Goal: Information Seeking & Learning: Learn about a topic

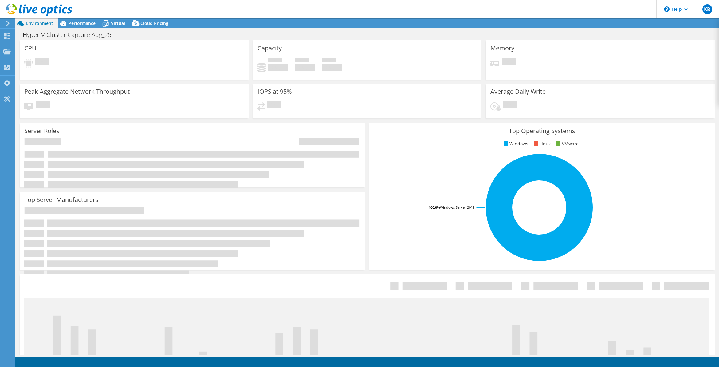
select select "EULondon"
select select "GBP"
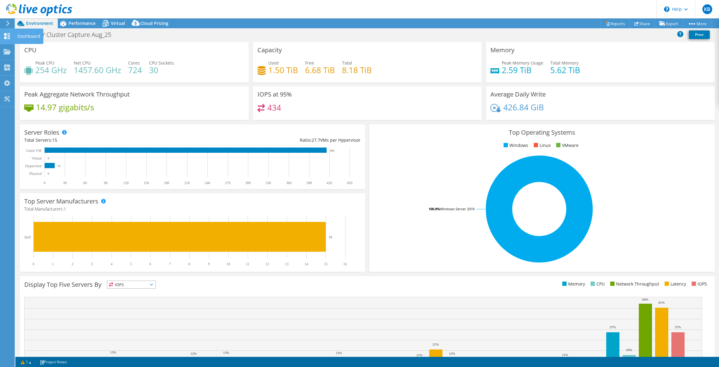
click at [3, 37] on icon at bounding box center [6, 36] width 7 height 6
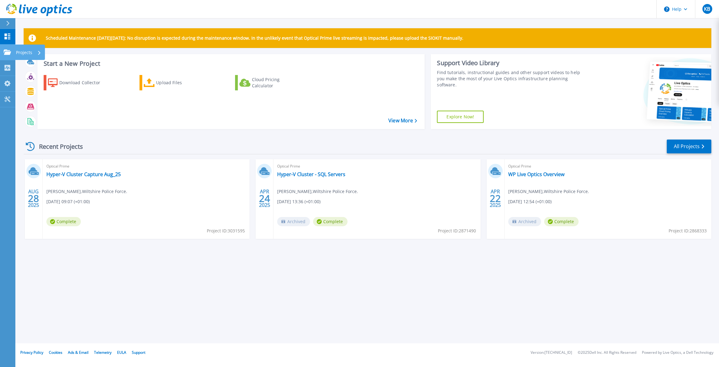
click at [3, 52] on link "Projects Projects" at bounding box center [7, 53] width 15 height 16
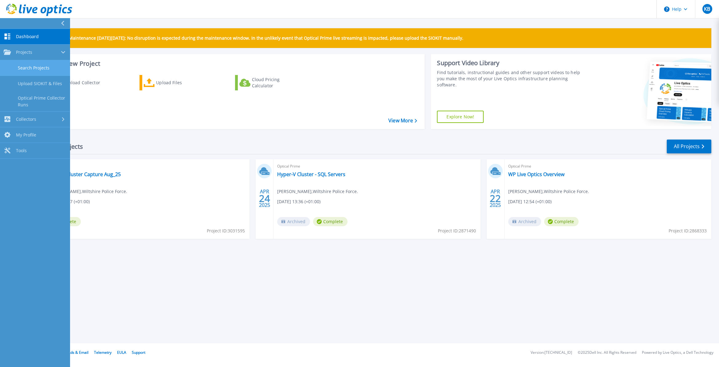
click at [21, 69] on link "Search Projects" at bounding box center [35, 68] width 70 height 16
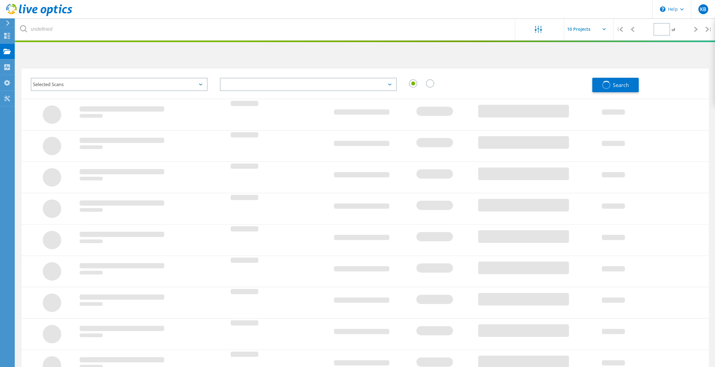
type input "1"
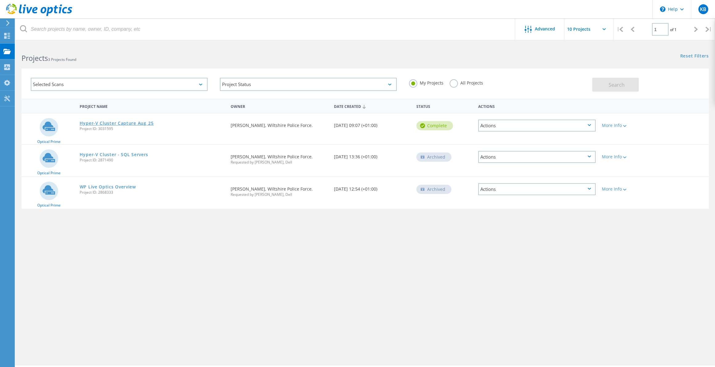
click at [121, 123] on link "Hyper-V Cluster Capture Aug_25" at bounding box center [117, 123] width 74 height 4
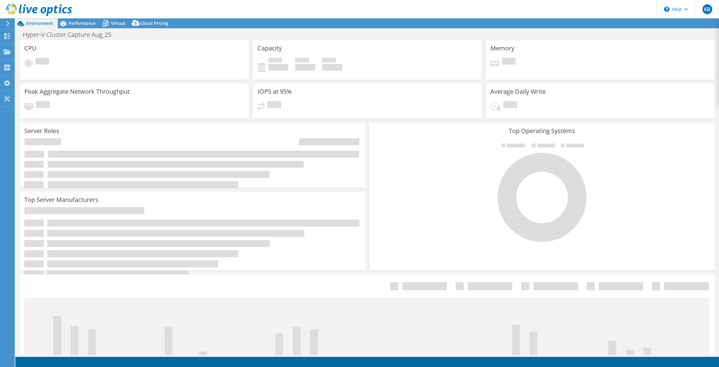
select select "EULondon"
select select "GBP"
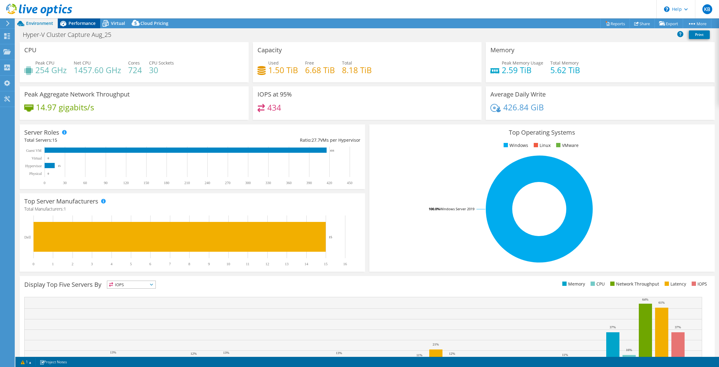
click at [87, 24] on span "Performance" at bounding box center [82, 23] width 27 height 6
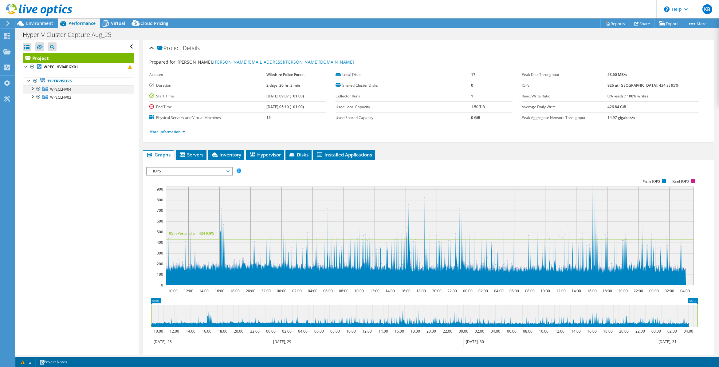
click at [32, 89] on div at bounding box center [32, 88] width 6 height 6
click at [31, 154] on div at bounding box center [32, 153] width 6 height 6
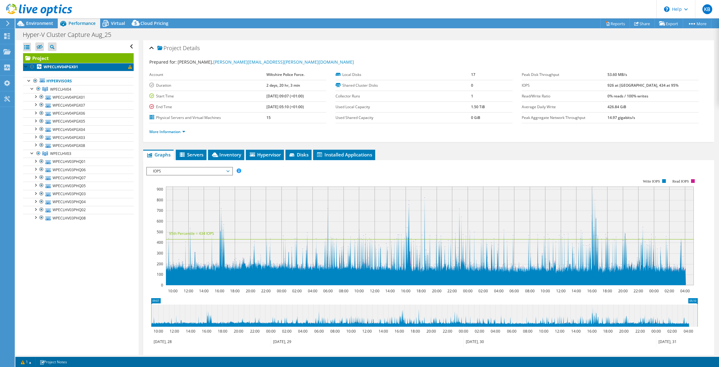
click at [117, 68] on link "WPECLHV04PGX01" at bounding box center [78, 67] width 111 height 8
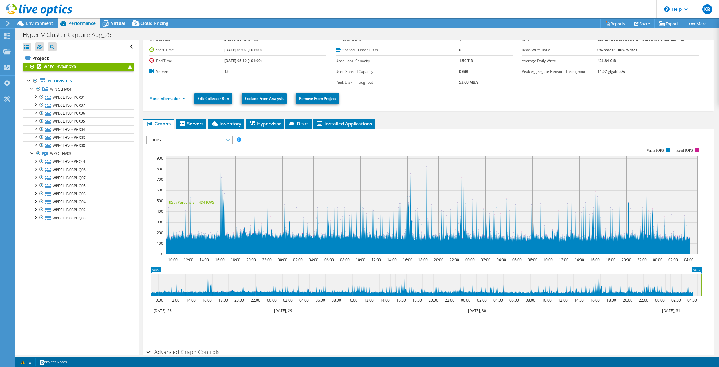
scroll to position [58, 0]
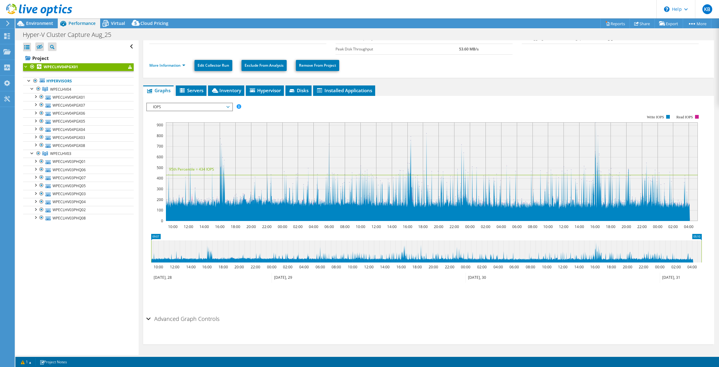
click at [149, 318] on div "Advanced Graph Controls" at bounding box center [428, 319] width 565 height 13
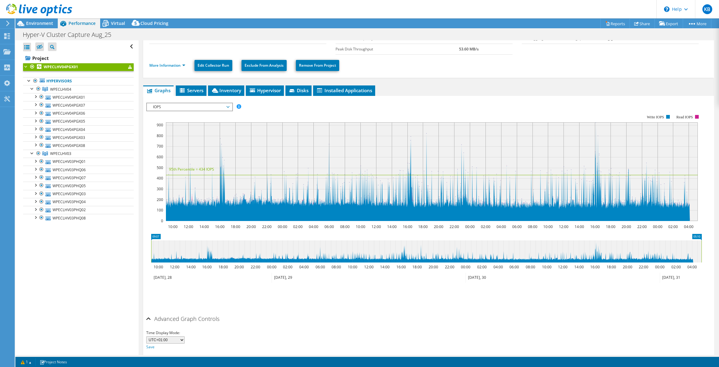
click at [149, 318] on div "Advanced Graph Controls" at bounding box center [428, 319] width 565 height 13
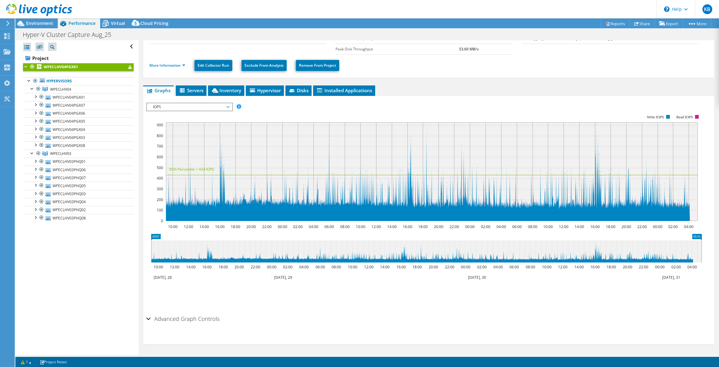
click at [149, 318] on div "Advanced Graph Controls" at bounding box center [428, 319] width 565 height 13
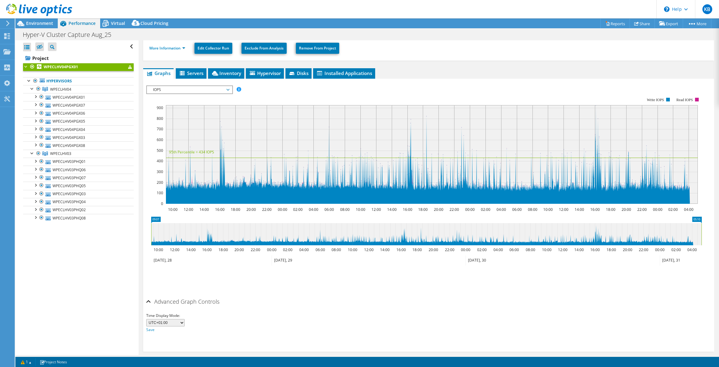
scroll to position [82, 0]
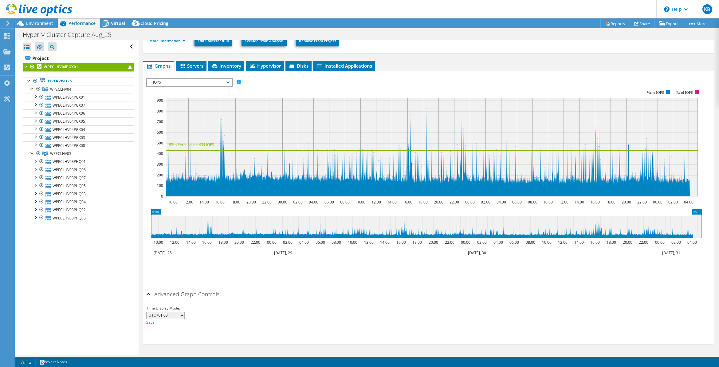
click at [149, 296] on div "Advanced Graph Controls" at bounding box center [428, 294] width 565 height 13
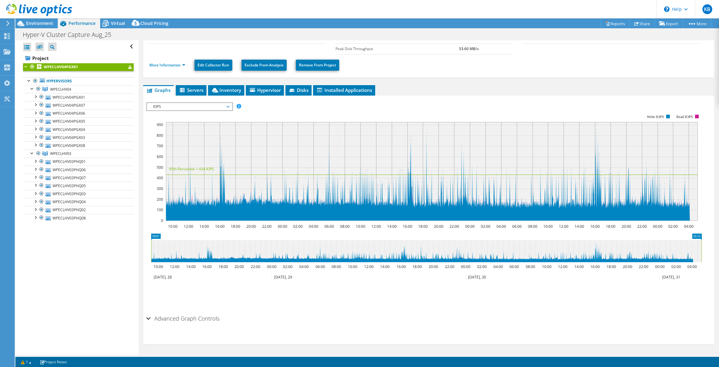
scroll to position [58, 0]
click at [161, 65] on link "More Information" at bounding box center [167, 65] width 36 height 5
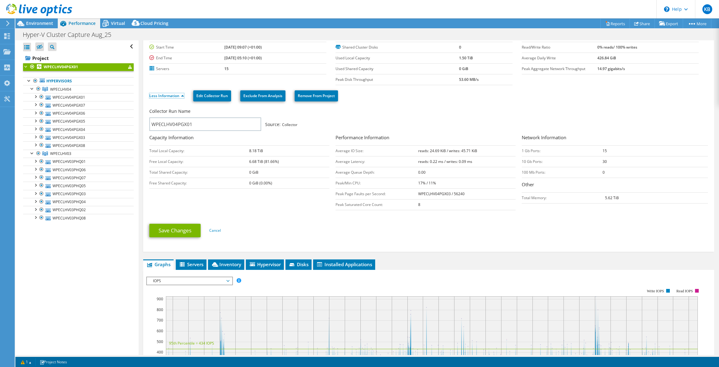
scroll to position [0, 0]
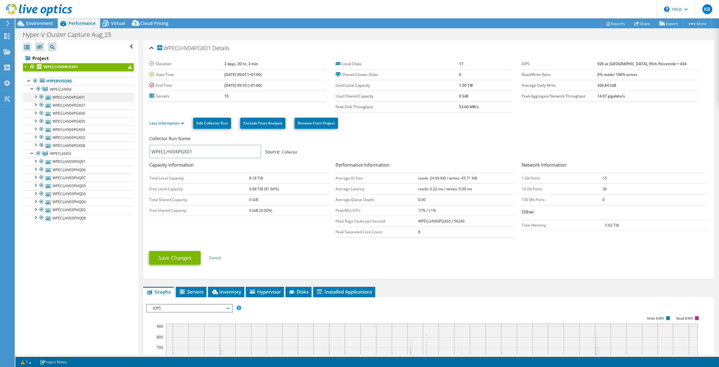
click at [36, 95] on div at bounding box center [35, 96] width 6 height 6
click at [36, 96] on div at bounding box center [35, 96] width 6 height 6
click at [113, 23] on span "Virtual" at bounding box center [118, 23] width 14 height 6
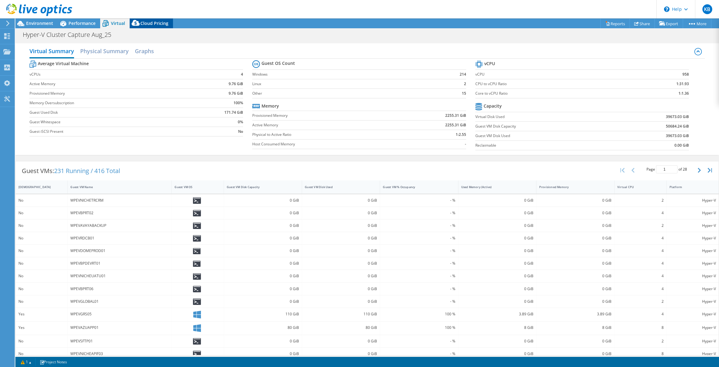
click at [148, 23] on span "Cloud Pricing" at bounding box center [154, 23] width 28 height 6
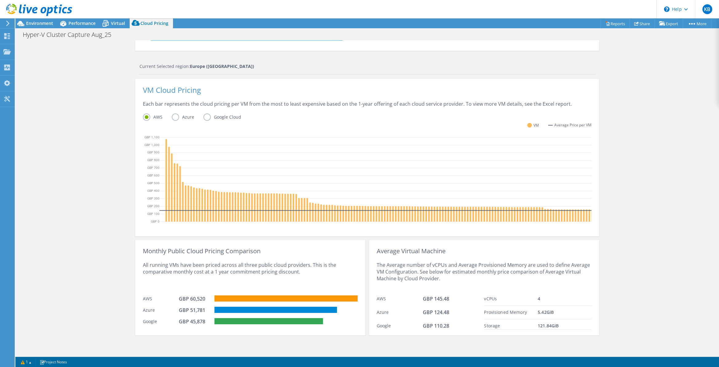
scroll to position [154, 0]
click at [175, 113] on label "Azure" at bounding box center [188, 116] width 32 height 7
click at [0, 0] on input "Azure" at bounding box center [0, 0] width 0 height 0
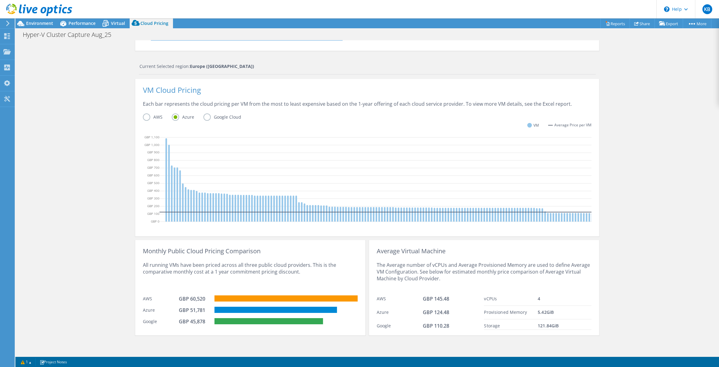
scroll to position [0, 0]
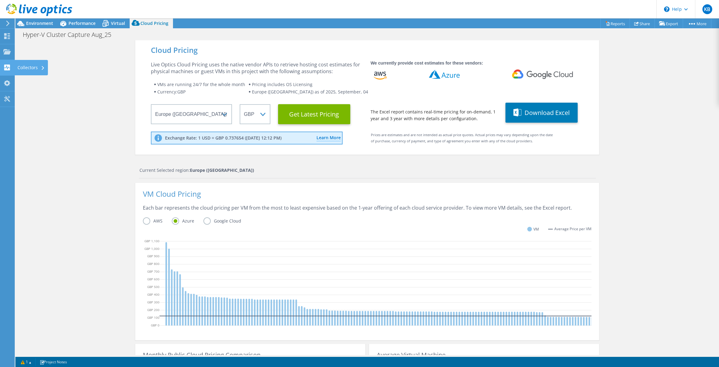
click at [26, 66] on div "Collectors" at bounding box center [31, 67] width 34 height 15
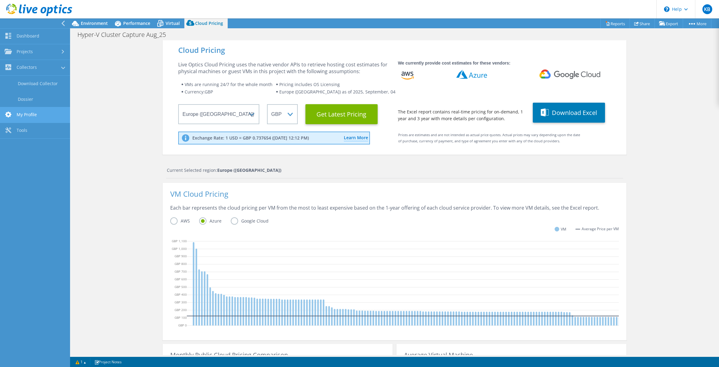
click at [34, 115] on link "My Profile" at bounding box center [35, 115] width 70 height 16
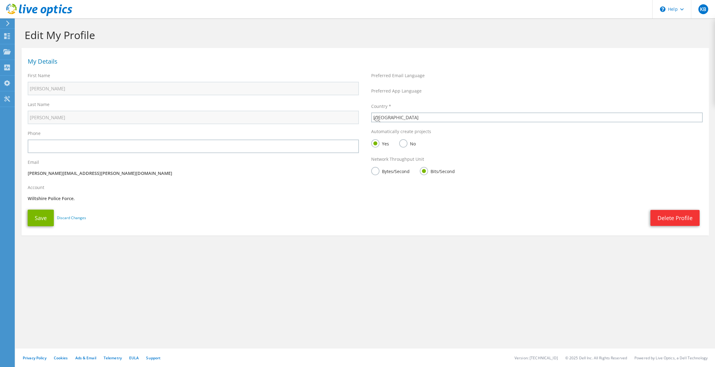
select select "75"
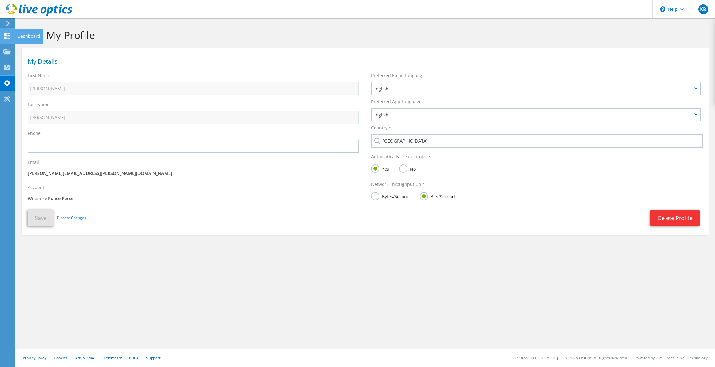
click at [10, 35] on icon at bounding box center [6, 36] width 7 height 6
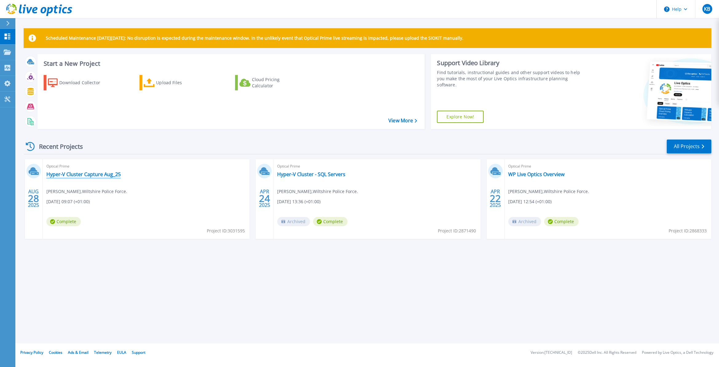
drag, startPoint x: 87, startPoint y: 175, endPoint x: 84, endPoint y: 178, distance: 3.9
click at [87, 175] on link "Hyper-V Cluster Capture Aug_25" at bounding box center [83, 174] width 74 height 6
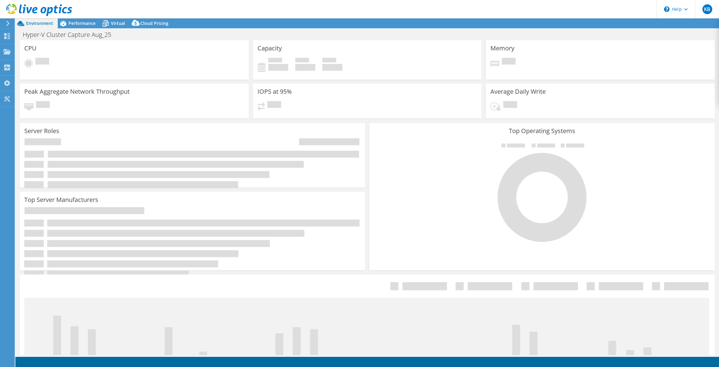
select select "EULondon"
select select "GBP"
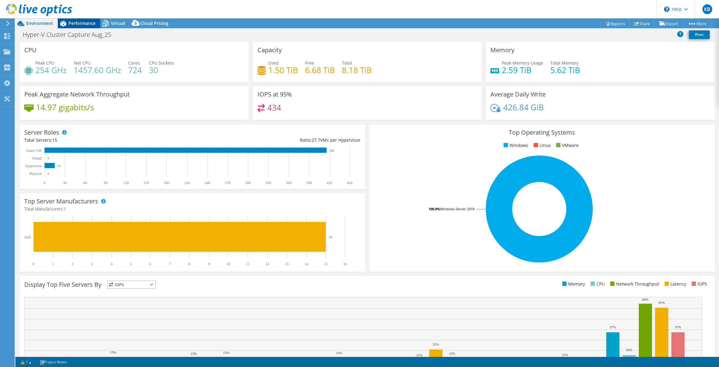
click at [78, 22] on span "Performance" at bounding box center [82, 23] width 27 height 6
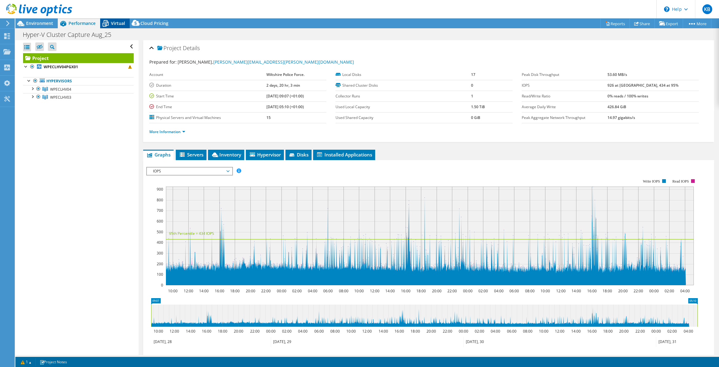
click at [112, 24] on span "Virtual" at bounding box center [118, 23] width 14 height 6
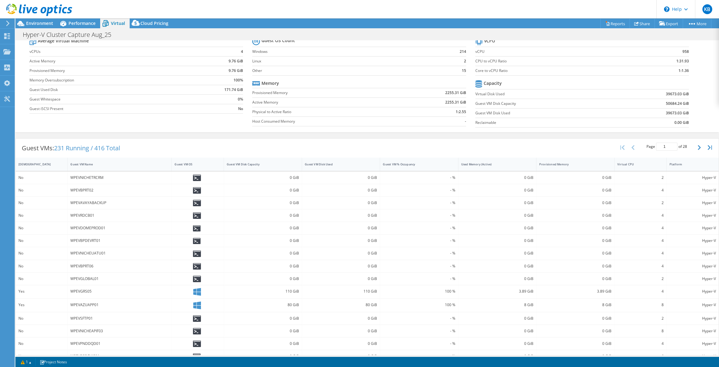
scroll to position [34, 0]
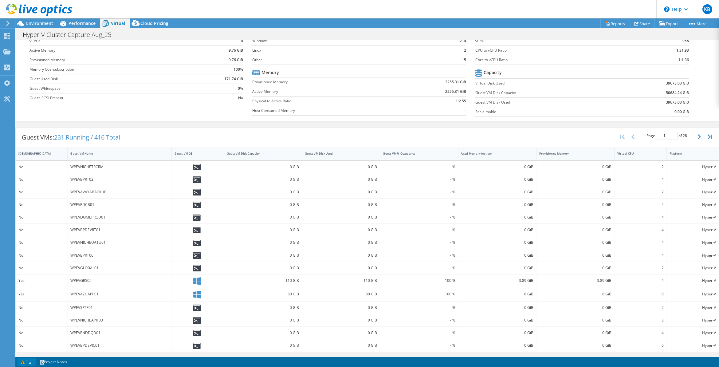
click at [28, 361] on link "1" at bounding box center [26, 362] width 19 height 8
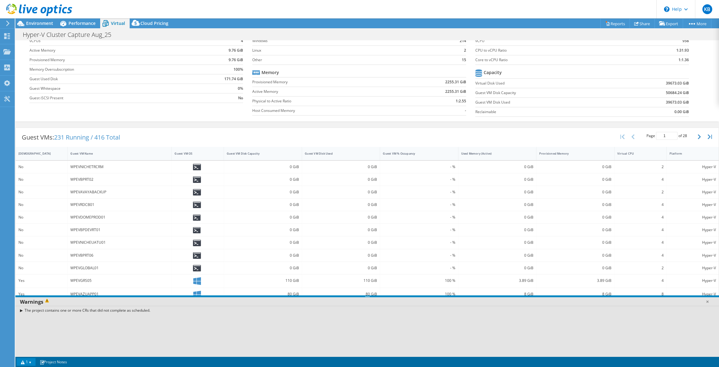
click at [22, 310] on div "The project contains one or more CRs that did not complete as scheduled." at bounding box center [367, 310] width 704 height 9
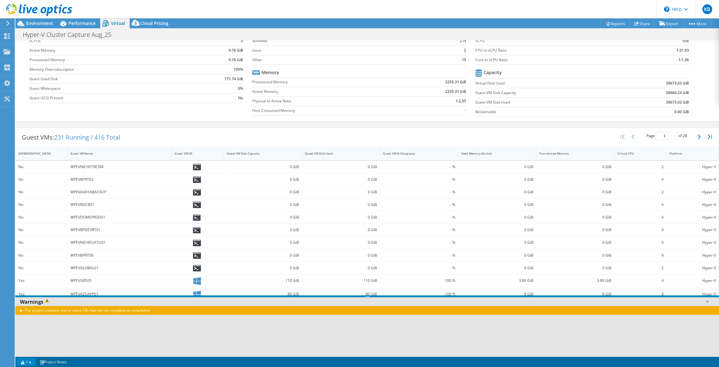
click at [19, 311] on div "The project contains one or more CRs that did not complete as scheduled." at bounding box center [367, 310] width 704 height 9
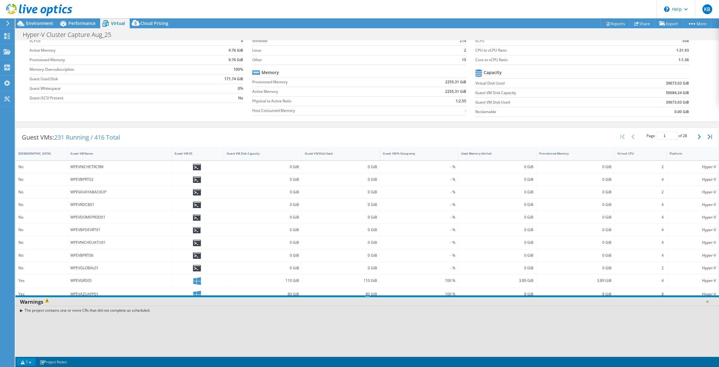
click at [114, 326] on div "The project contains one or more CRs that did not complete as scheduled." at bounding box center [367, 331] width 704 height 51
click at [710, 301] on link at bounding box center [707, 301] width 6 height 6
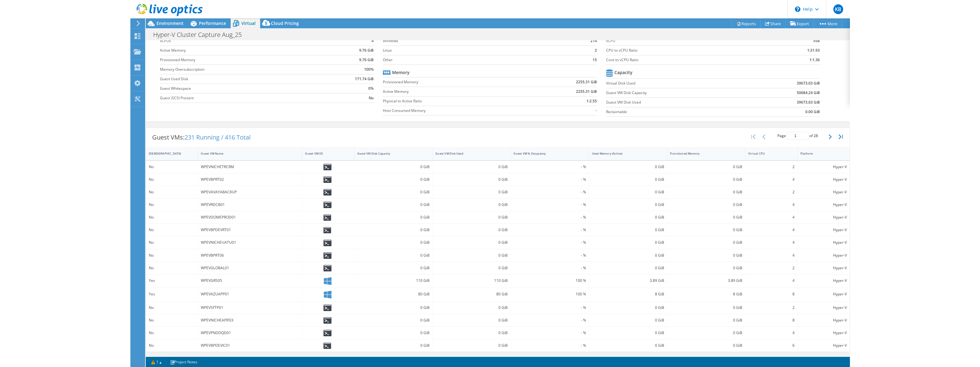
scroll to position [0, 0]
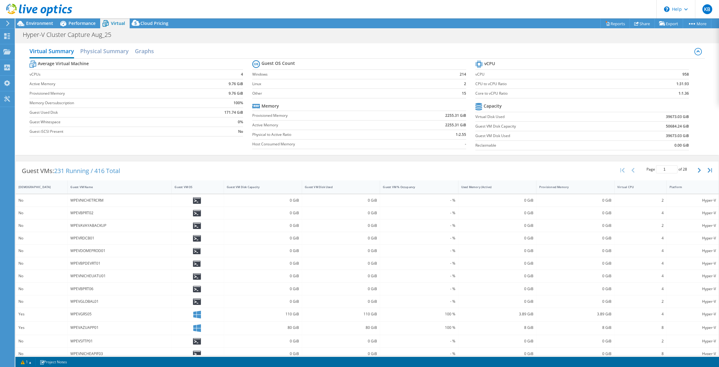
click at [8, 23] on use at bounding box center [7, 24] width 3 height 6
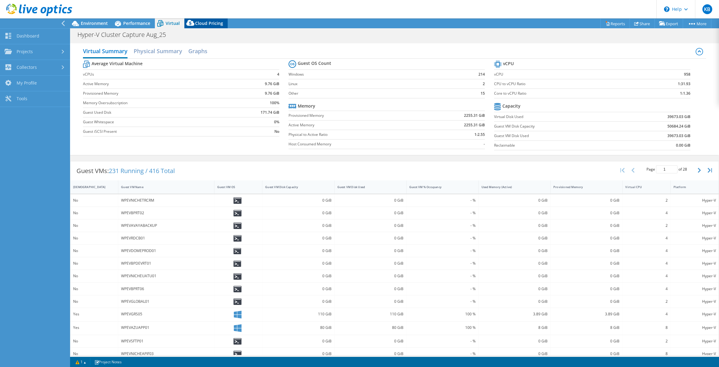
click at [129, 23] on span "Performance" at bounding box center [136, 23] width 27 height 6
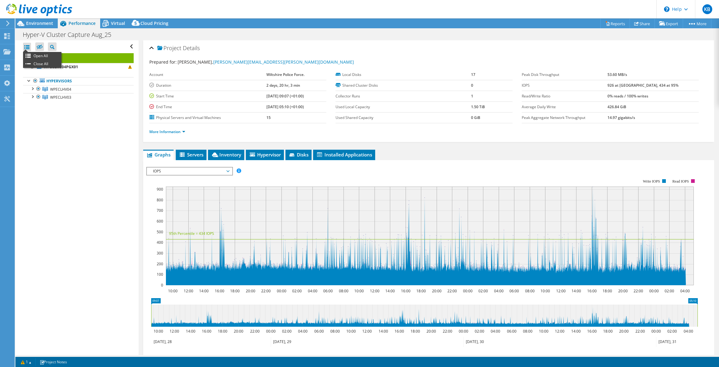
click at [29, 46] on div at bounding box center [27, 47] width 8 height 9
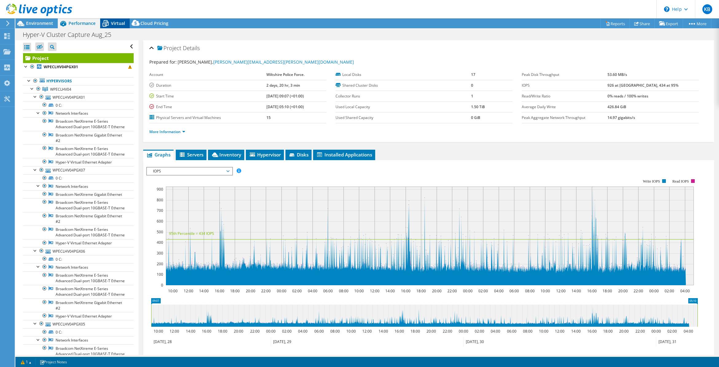
click at [113, 22] on span "Virtual" at bounding box center [118, 23] width 14 height 6
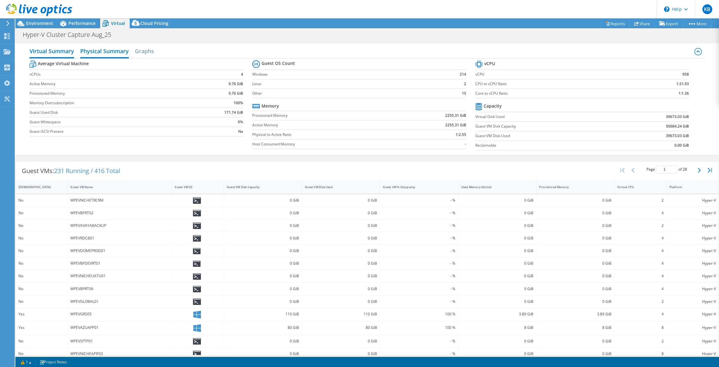
click at [109, 51] on h2 "Physical Summary" at bounding box center [104, 52] width 49 height 14
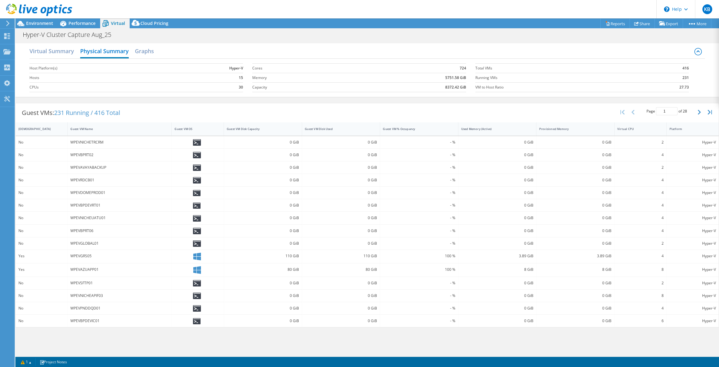
click at [155, 49] on div "Virtual Summary Physical Summary Graphs" at bounding box center [368, 52] width 676 height 14
click at [151, 53] on h2 "Graphs" at bounding box center [144, 52] width 19 height 14
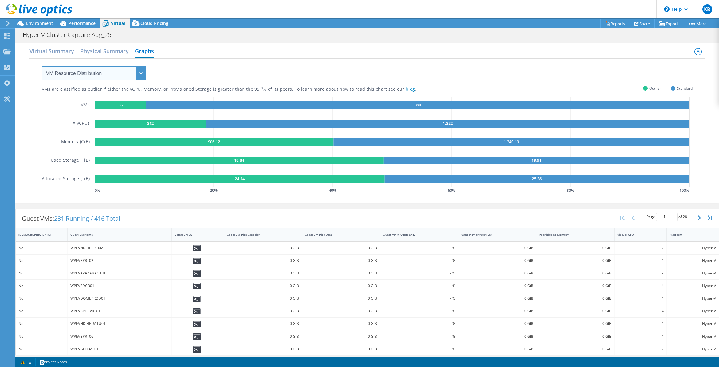
click at [81, 73] on select "VM Resource Distribution Provisioning Contrast Over Provisioning" at bounding box center [94, 73] width 105 height 14
click at [30, 89] on div "VMs are classified as outlier if either the vCPU, Memory, or Provisioned Storag…" at bounding box center [368, 130] width 676 height 142
click at [67, 75] on select "VM Resource Distribution Provisioning Contrast Over Provisioning" at bounding box center [94, 73] width 105 height 14
click at [42, 66] on select "VM Resource Distribution Provisioning Contrast Over Provisioning" at bounding box center [94, 73] width 105 height 14
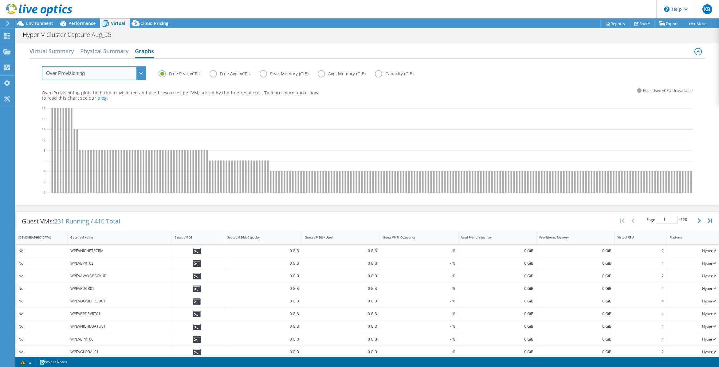
click at [63, 75] on select "VM Resource Distribution Provisioning Contrast Over Provisioning" at bounding box center [94, 73] width 105 height 14
click at [93, 71] on select "VM Resource Distribution Provisioning Contrast Over Provisioning" at bounding box center [94, 73] width 105 height 14
click at [82, 73] on select "VM Resource Distribution Provisioning Contrast Over Provisioning" at bounding box center [94, 73] width 105 height 14
select select "VM Resource Distribution"
click at [42, 66] on select "VM Resource Distribution Provisioning Contrast Over Provisioning" at bounding box center [94, 73] width 105 height 14
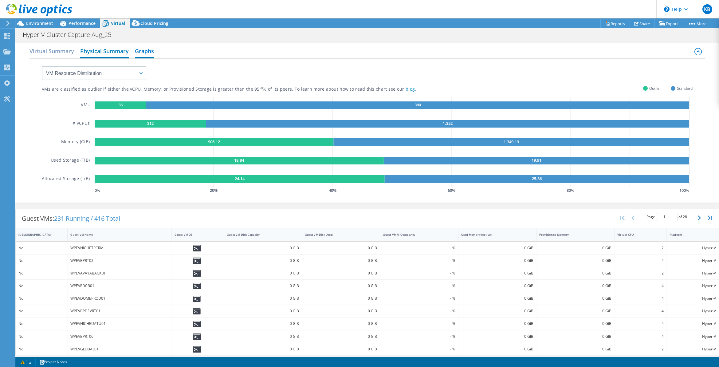
click at [94, 53] on h2 "Physical Summary" at bounding box center [104, 52] width 49 height 14
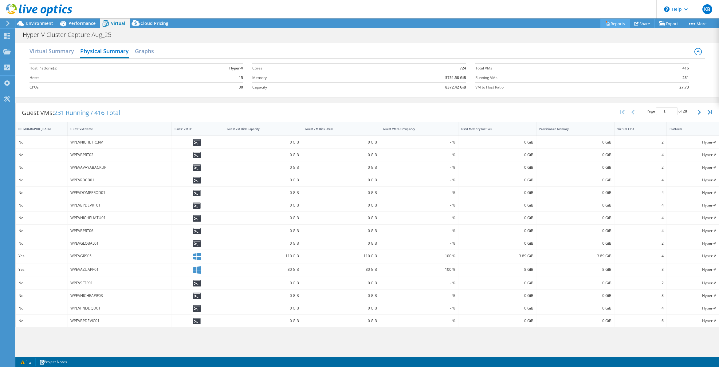
click at [610, 22] on link "Reports" at bounding box center [616, 24] width 30 height 10
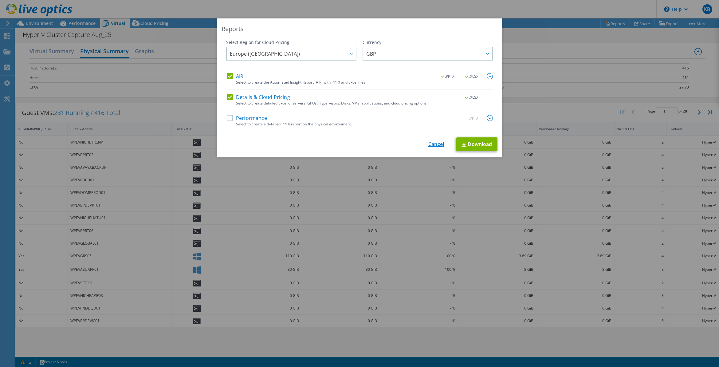
click at [433, 144] on link "Cancel" at bounding box center [436, 144] width 16 height 6
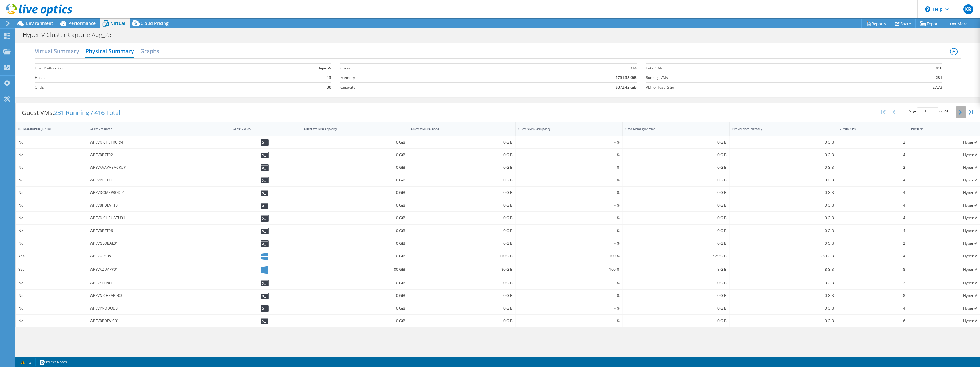
click at [719, 113] on icon "button" at bounding box center [959, 112] width 3 height 5
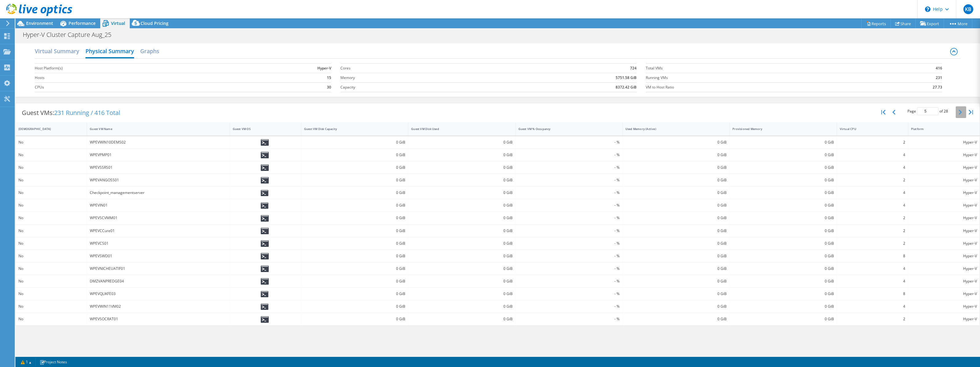
type input "6"
click at [9, 51] on icon at bounding box center [6, 52] width 7 height 6
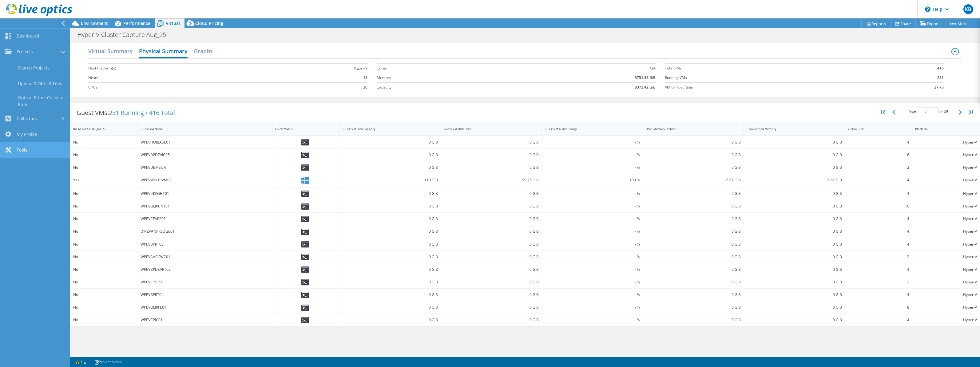
click at [35, 148] on link "Tools" at bounding box center [35, 151] width 70 height 16
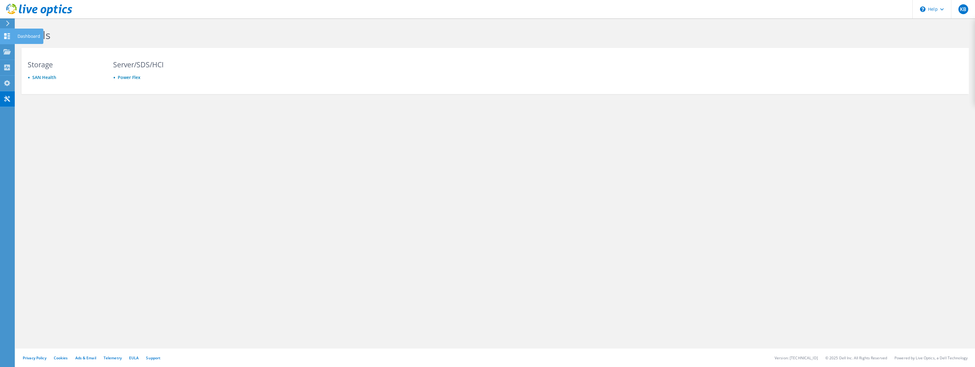
click at [5, 36] on icon at bounding box center [6, 36] width 7 height 6
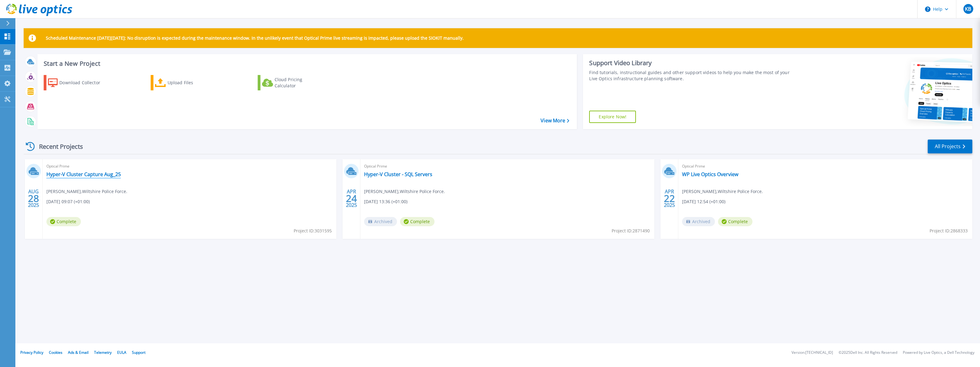
click at [55, 173] on link "Hyper-V Cluster Capture Aug_25" at bounding box center [83, 174] width 74 height 6
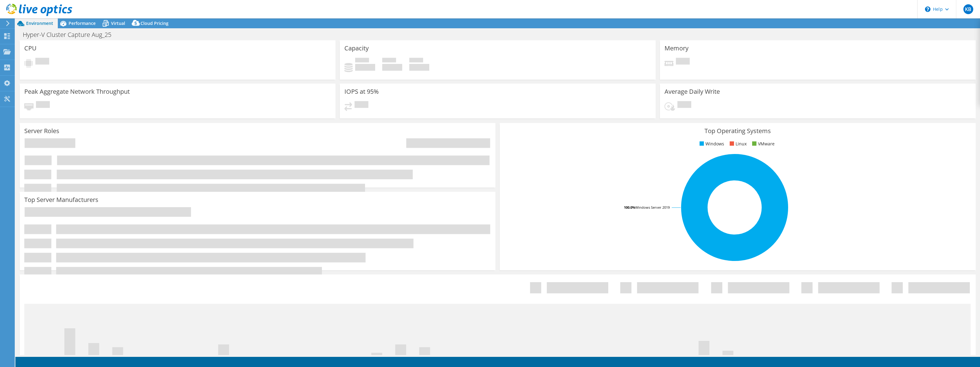
select select "EULondon"
select select "GBP"
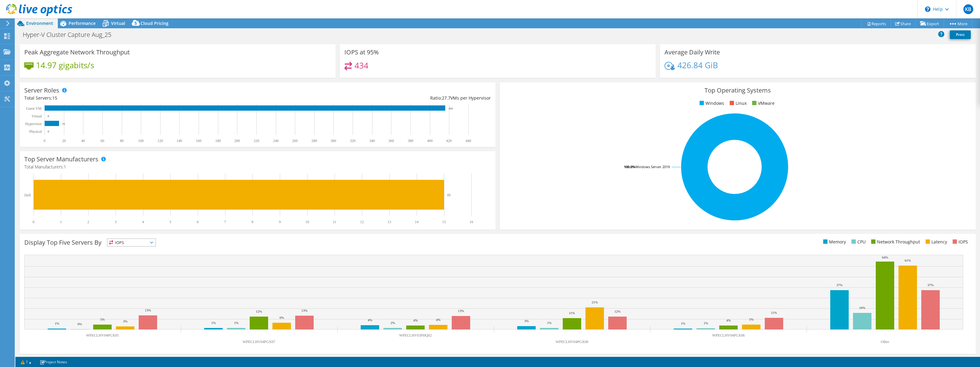
scroll to position [43, 0]
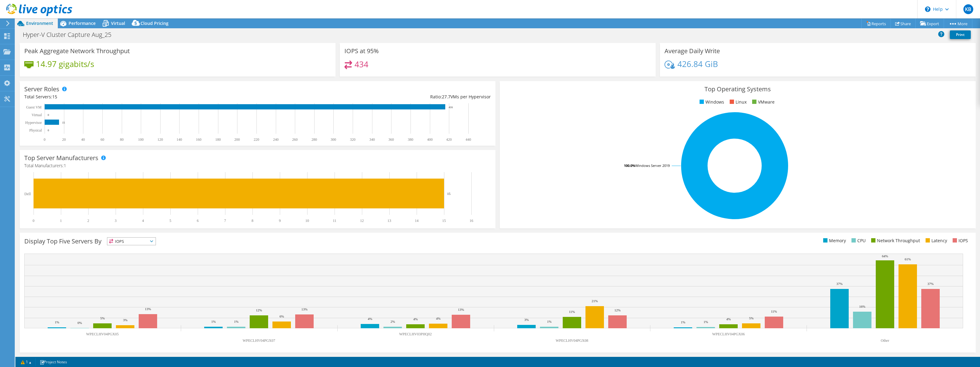
click at [138, 246] on div "Display Top Five Servers By IOPS IOPS" at bounding box center [260, 242] width 473 height 10
click at [138, 241] on span "IOPS" at bounding box center [131, 241] width 48 height 7
click at [125, 266] on li "CPU" at bounding box center [131, 266] width 48 height 9
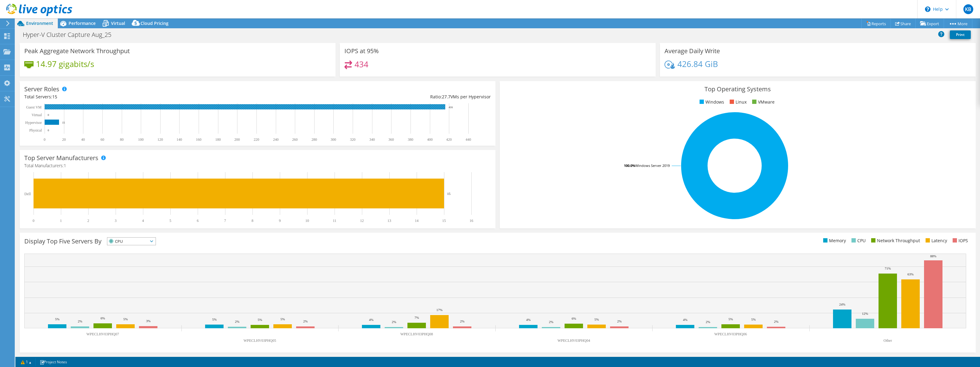
click at [79, 107] on rect at bounding box center [245, 106] width 400 height 5
click at [65, 109] on icon "0 20 40 60 80 100 120 140 160 180 200 220 240 260 280 300 320 340 360 380 400 4…" at bounding box center [254, 122] width 461 height 38
click at [409, 108] on rect at bounding box center [245, 106] width 400 height 5
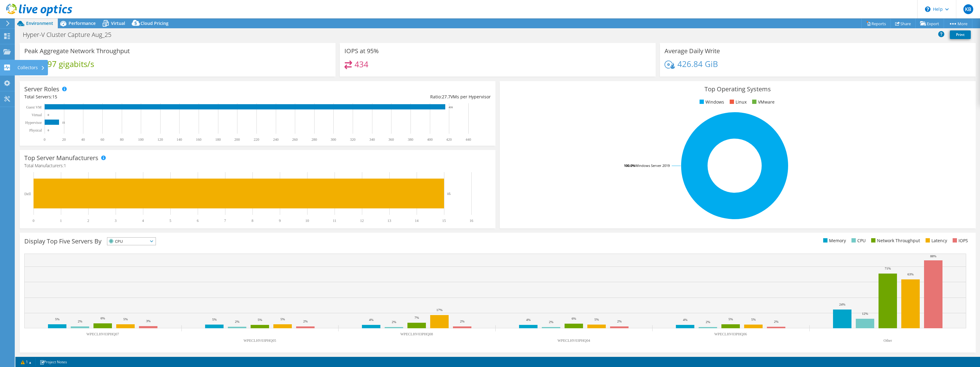
click at [9, 66] on use at bounding box center [7, 68] width 6 height 6
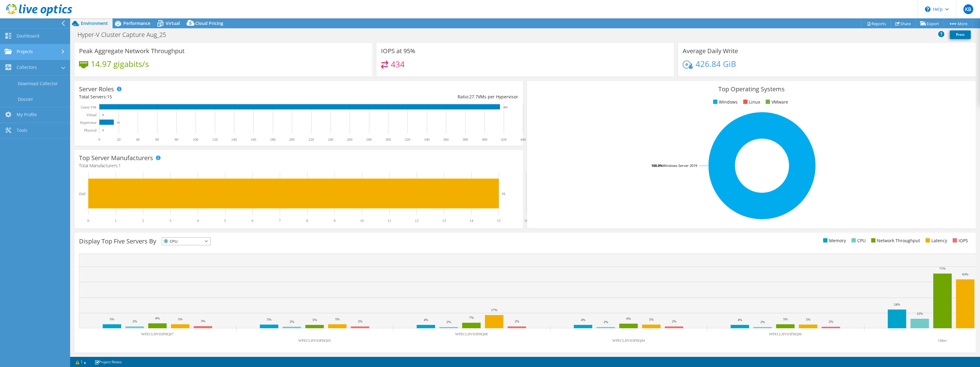
click at [31, 51] on link "Projects" at bounding box center [35, 52] width 70 height 16
click at [32, 34] on link "Dashboard" at bounding box center [35, 37] width 70 height 16
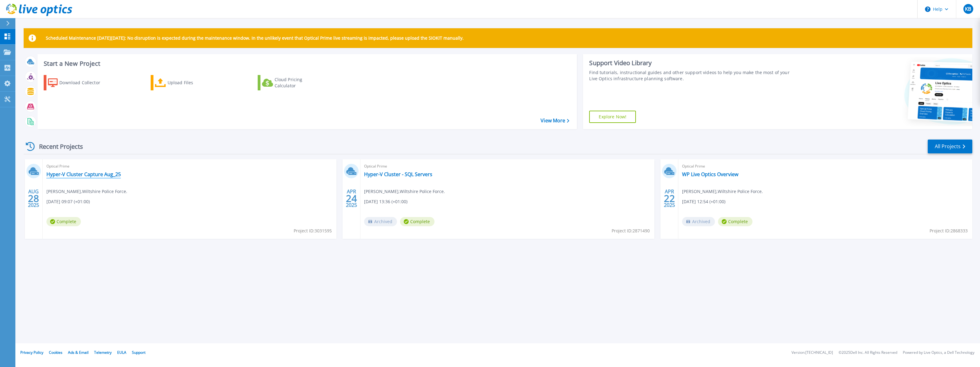
click at [73, 177] on link "Hyper-V Cluster Capture Aug_25" at bounding box center [83, 174] width 74 height 6
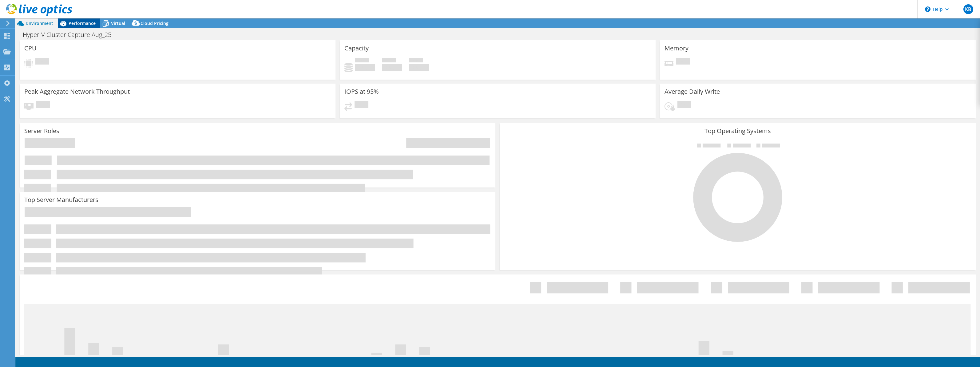
select select "EULondon"
select select "GBP"
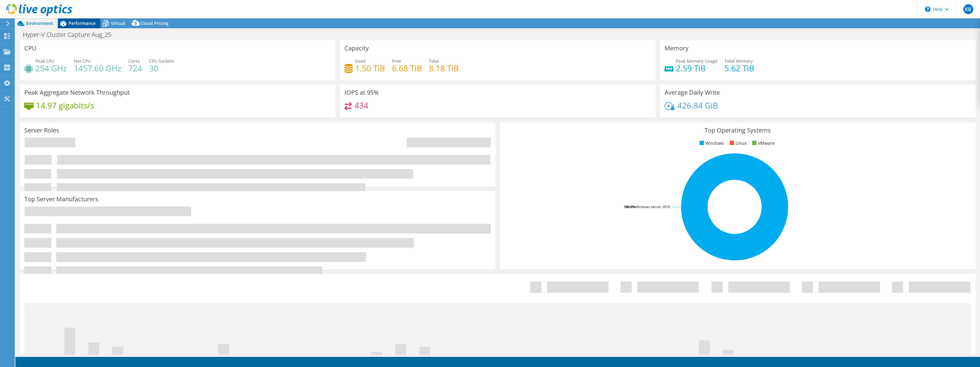
click at [90, 23] on span "Performance" at bounding box center [82, 23] width 27 height 6
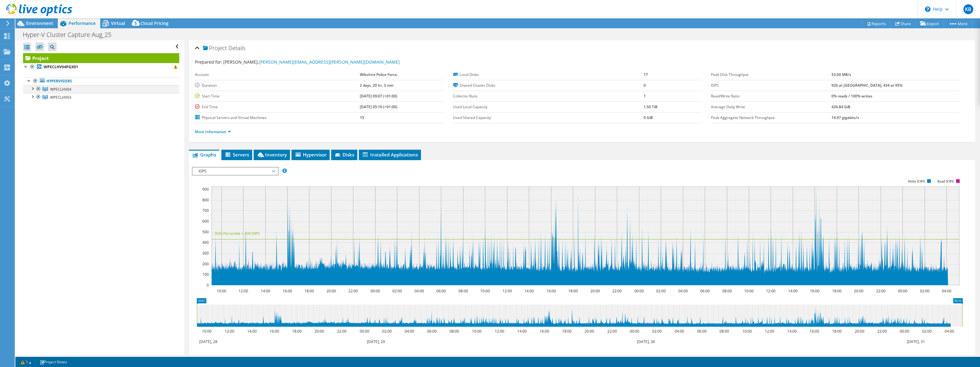
click at [32, 89] on div at bounding box center [32, 88] width 6 height 6
click at [37, 97] on div at bounding box center [35, 96] width 6 height 6
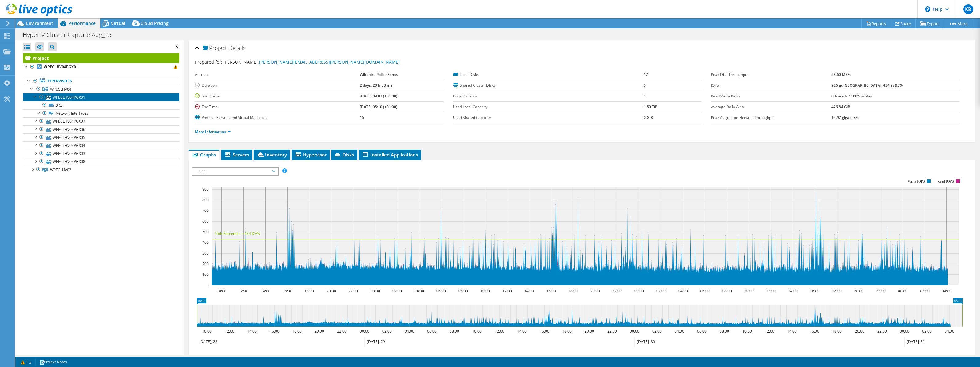
click at [54, 96] on link "WPECLHV04PGX01" at bounding box center [101, 97] width 156 height 8
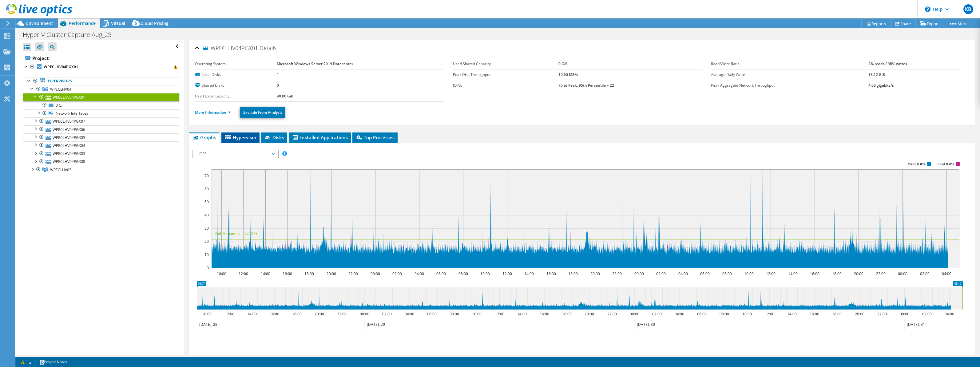
click at [255, 137] on span "Hypervisor" at bounding box center [240, 137] width 32 height 6
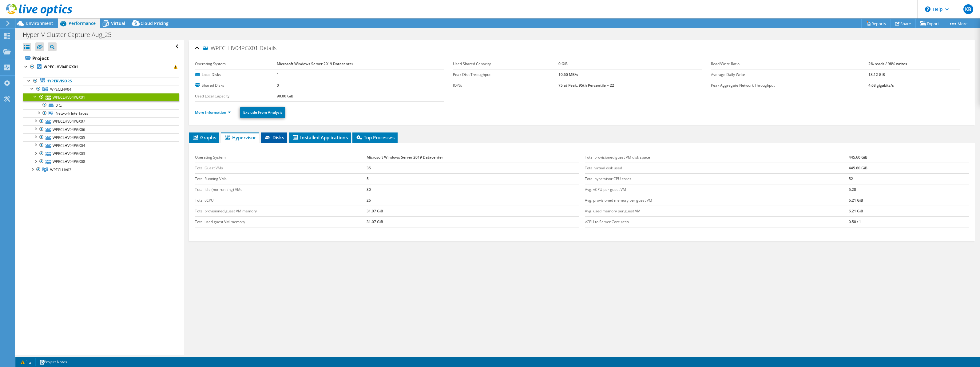
click at [282, 136] on span "Disks" at bounding box center [274, 137] width 20 height 6
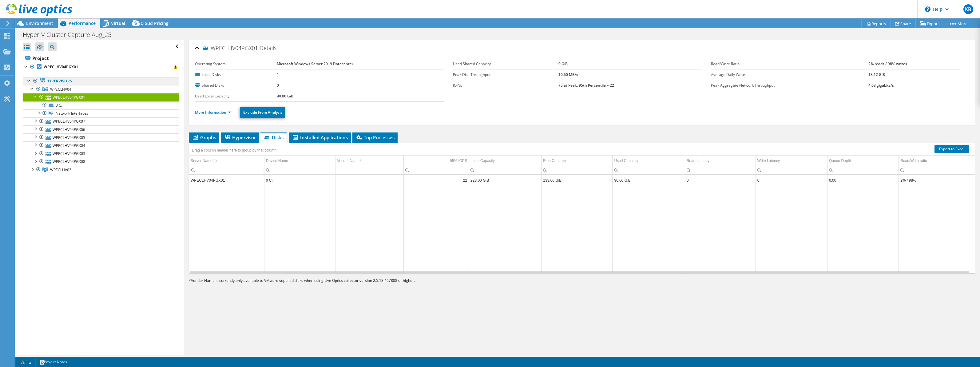
click at [64, 82] on link "Hypervisors" at bounding box center [101, 81] width 156 height 8
click at [97, 79] on link "Hypervisors" at bounding box center [101, 81] width 156 height 8
click at [91, 85] on link "WPECLHV04" at bounding box center [101, 89] width 156 height 8
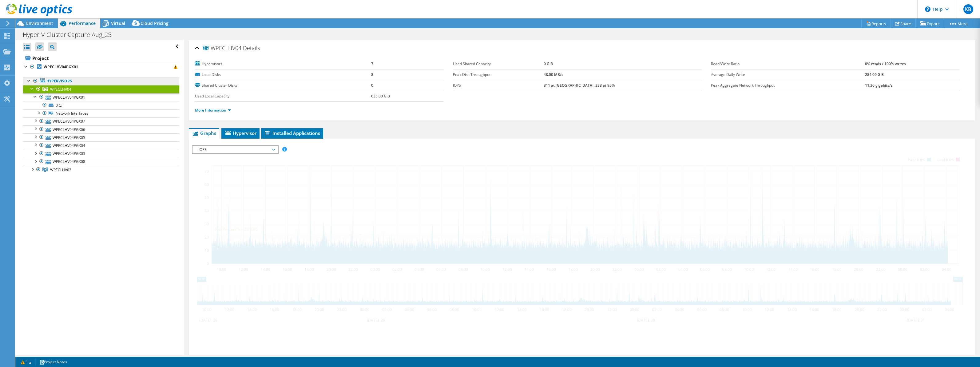
click at [92, 83] on link "Hypervisors" at bounding box center [101, 81] width 156 height 8
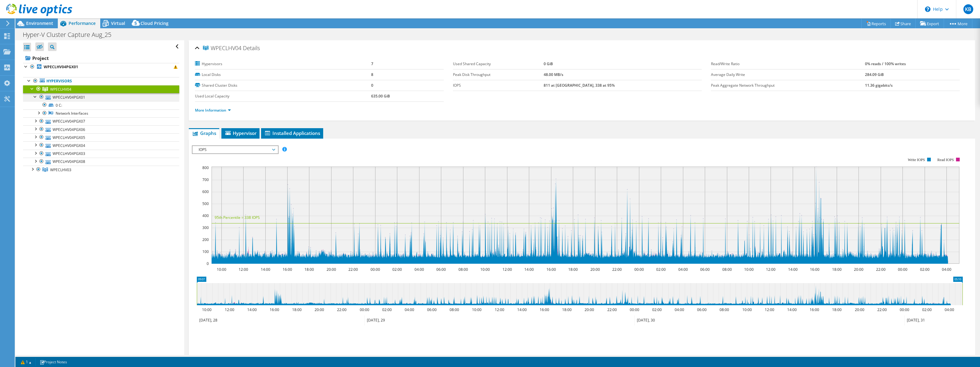
click at [34, 97] on div at bounding box center [35, 96] width 6 height 6
click at [246, 132] on span "Hypervisor" at bounding box center [240, 133] width 32 height 6
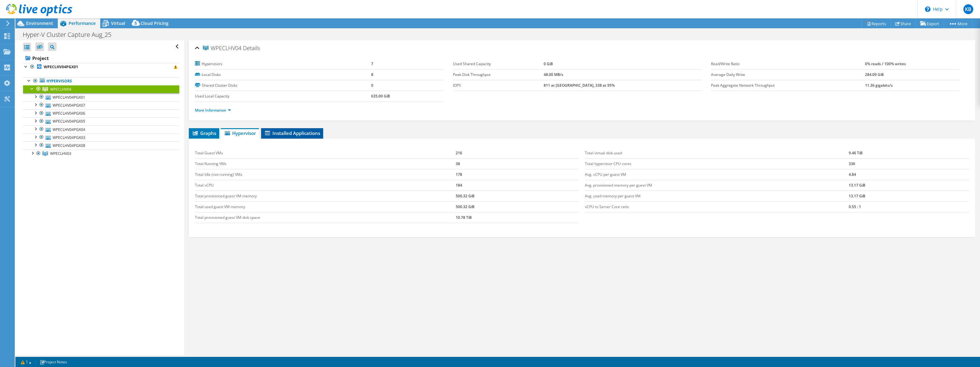
click at [317, 132] on span "Installed Applications" at bounding box center [292, 133] width 56 height 6
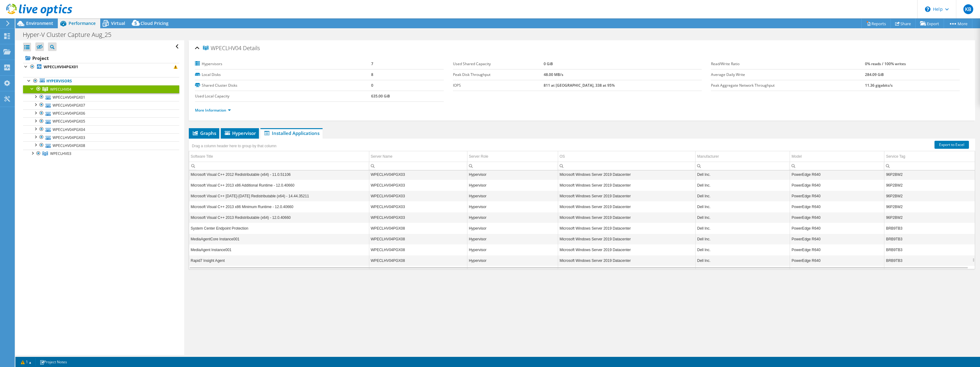
scroll to position [2540, 0]
click at [246, 133] on span "Hypervisor" at bounding box center [240, 133] width 32 height 6
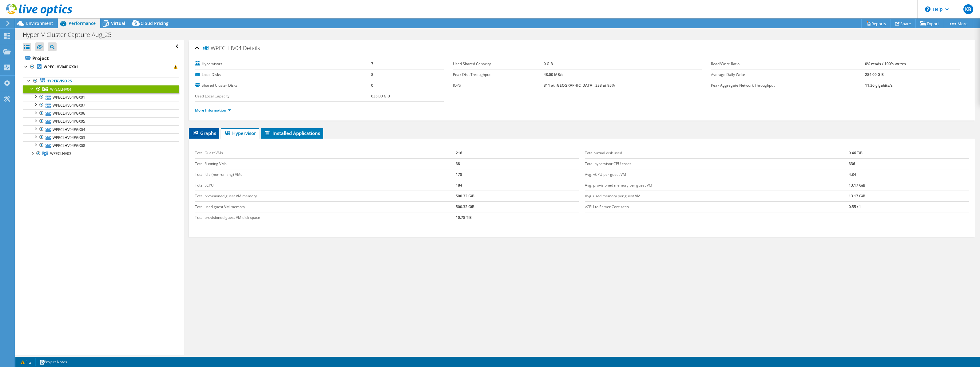
click at [207, 133] on span "Graphs" at bounding box center [204, 133] width 24 height 6
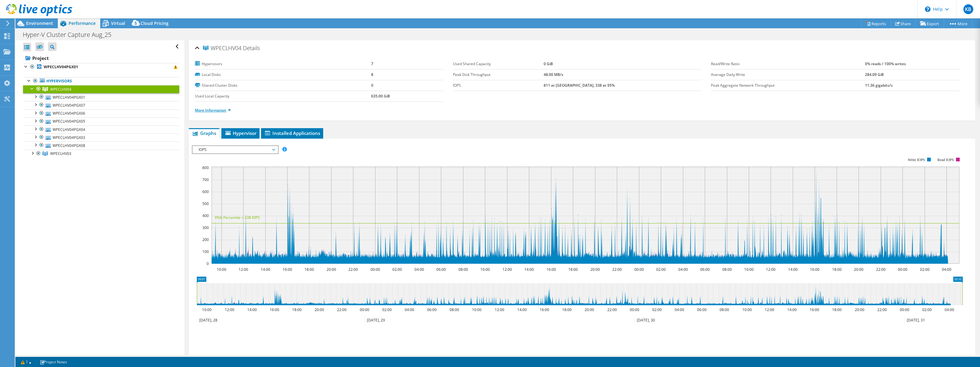
click at [215, 109] on link "More Information" at bounding box center [213, 110] width 36 height 5
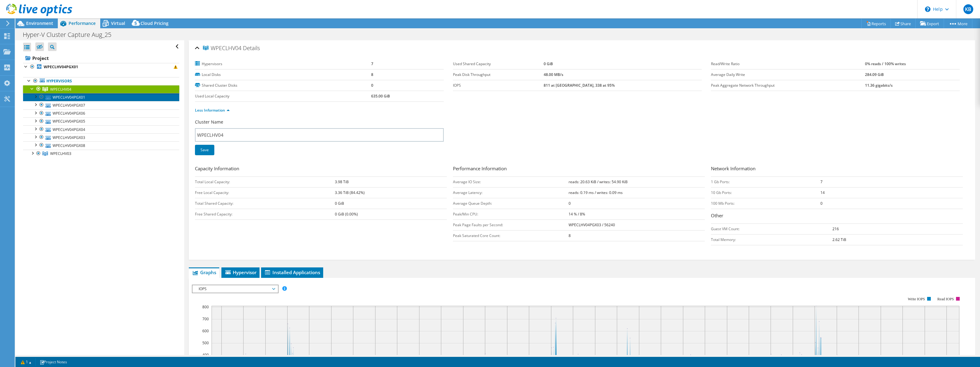
click at [61, 98] on link "WPECLHV04PGX01" at bounding box center [101, 97] width 156 height 8
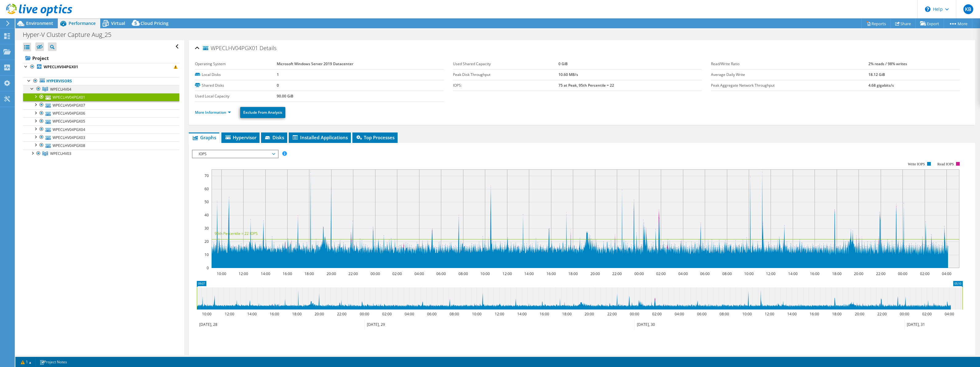
click at [32, 89] on div at bounding box center [32, 88] width 6 height 6
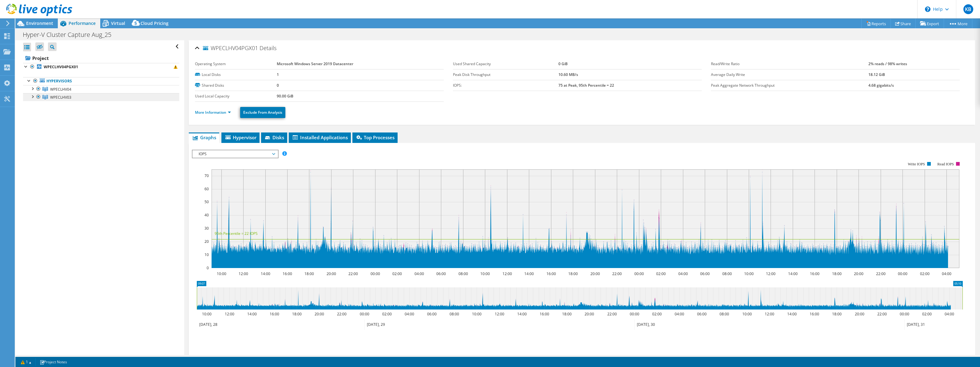
click at [54, 98] on span "WPECLHV03" at bounding box center [60, 97] width 21 height 5
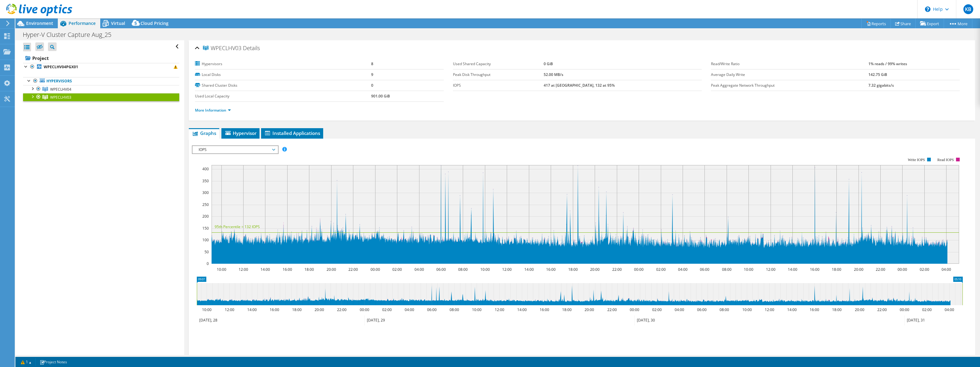
click at [238, 154] on div "IOPS IOPS Disk Throughput IO Size Latency Queue Depth CPU Percentage Memory Pag…" at bounding box center [235, 149] width 87 height 9
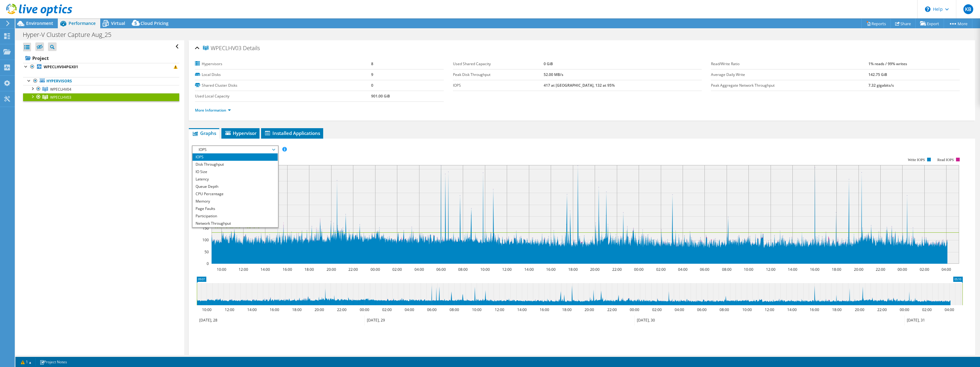
click at [239, 151] on span "IOPS" at bounding box center [234, 149] width 79 height 7
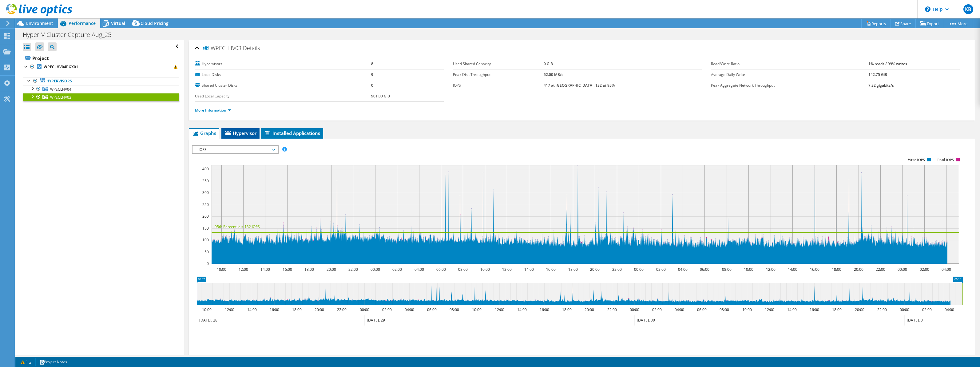
click at [247, 132] on span "Hypervisor" at bounding box center [240, 133] width 32 height 6
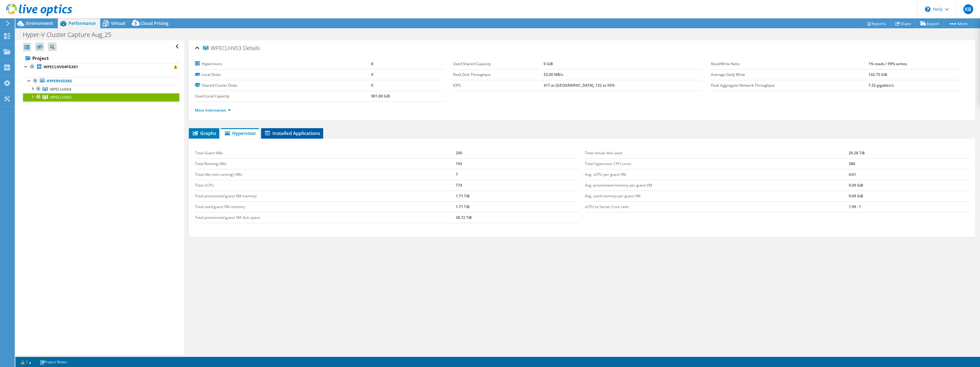
click at [293, 131] on span "Installed Applications" at bounding box center [292, 133] width 56 height 6
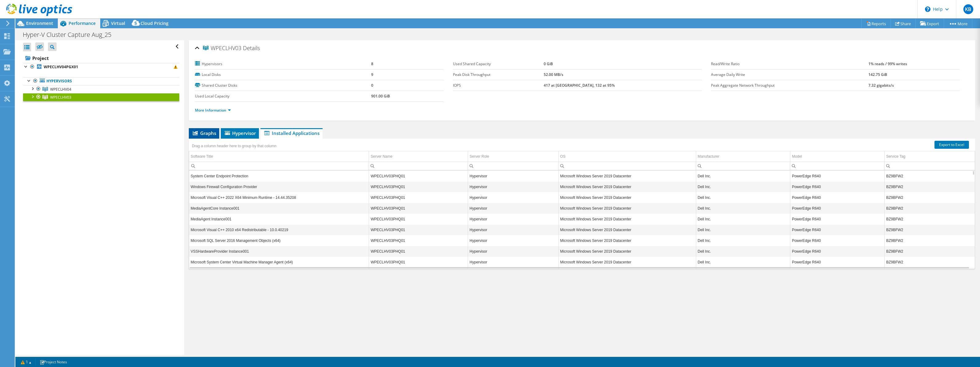
click at [203, 133] on span "Graphs" at bounding box center [204, 133] width 24 height 6
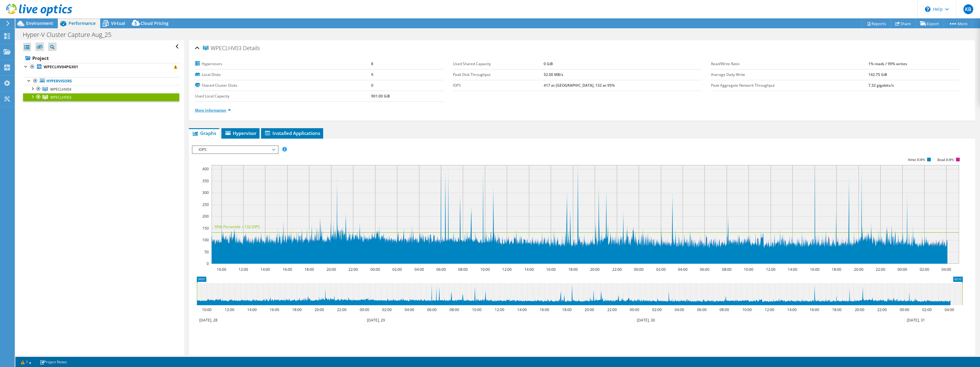
click at [213, 112] on link "More Information" at bounding box center [213, 110] width 36 height 5
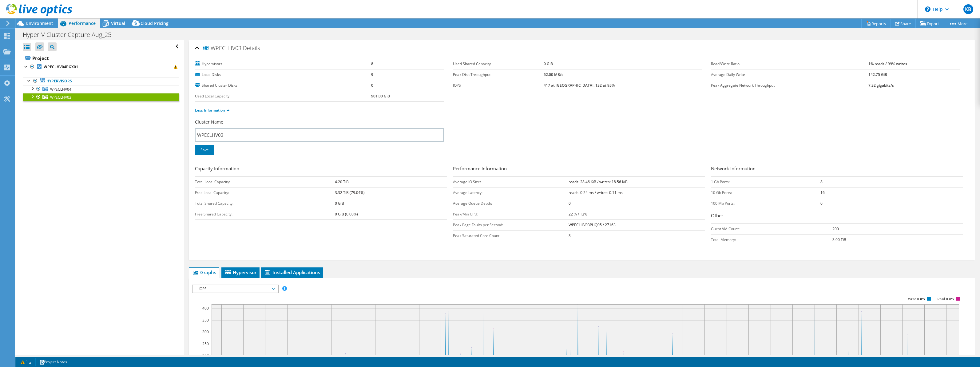
drag, startPoint x: 276, startPoint y: 83, endPoint x: 300, endPoint y: 68, distance: 28.1
click at [300, 68] on td "Hypervisors" at bounding box center [283, 64] width 176 height 11
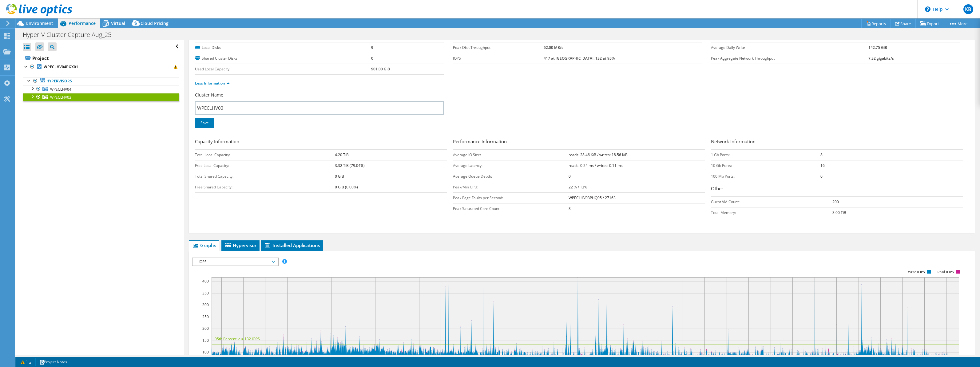
scroll to position [123, 0]
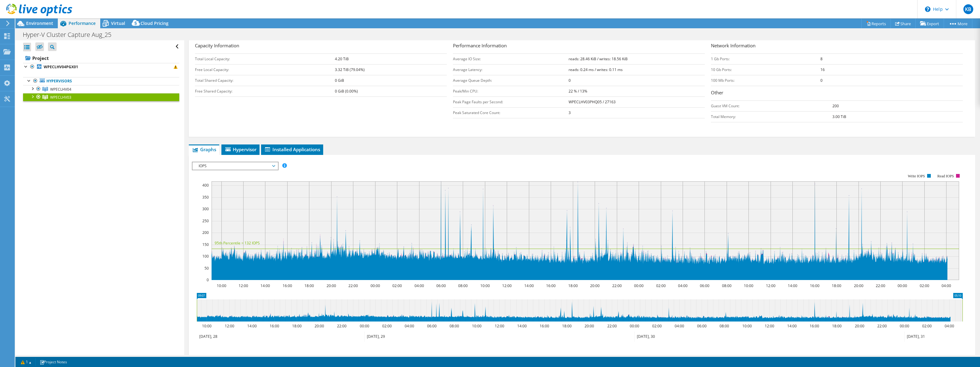
click at [33, 97] on div at bounding box center [32, 96] width 6 height 6
